Goal: Transaction & Acquisition: Purchase product/service

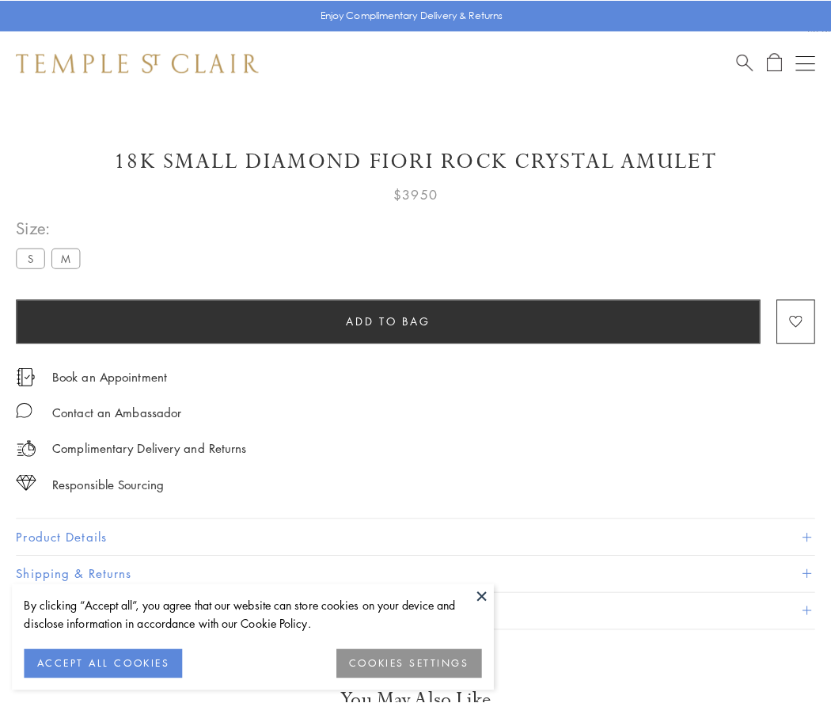
scroll to position [14, 0]
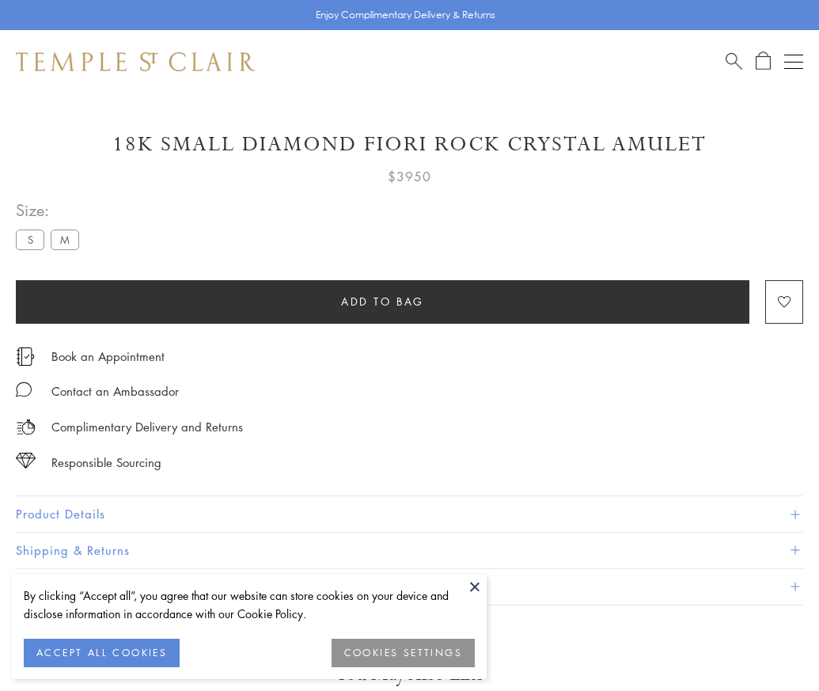
click at [382, 301] on span "Add to bag" at bounding box center [382, 301] width 83 height 17
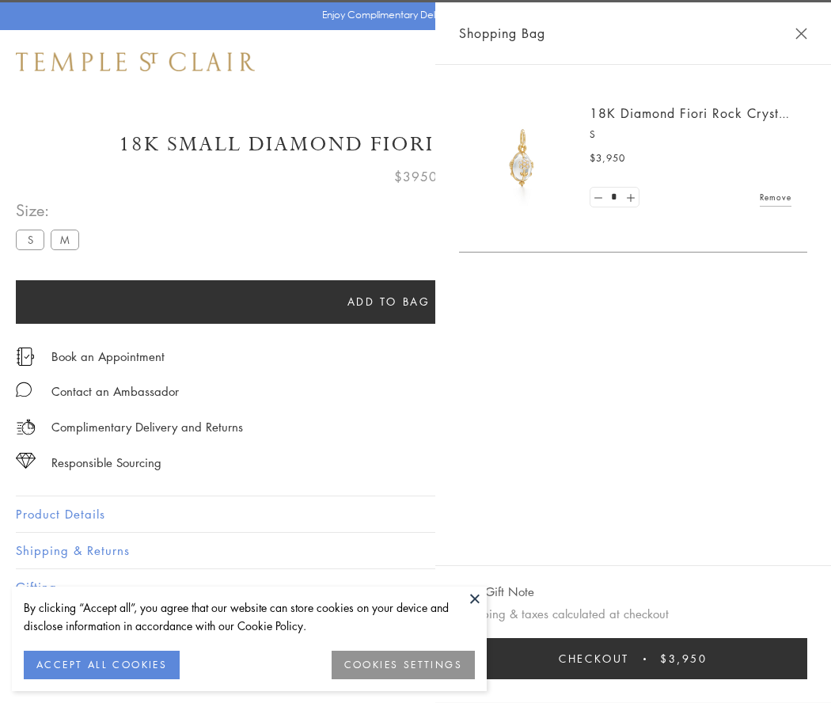
click at [808, 659] on button "Checkout $3,950" at bounding box center [633, 658] width 348 height 41
